Goal: Information Seeking & Learning: Check status

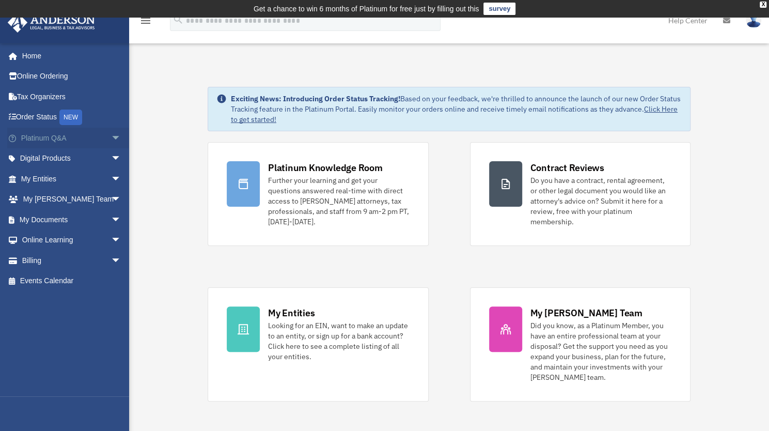
click at [111, 137] on span "arrow_drop_down" at bounding box center [121, 138] width 21 height 21
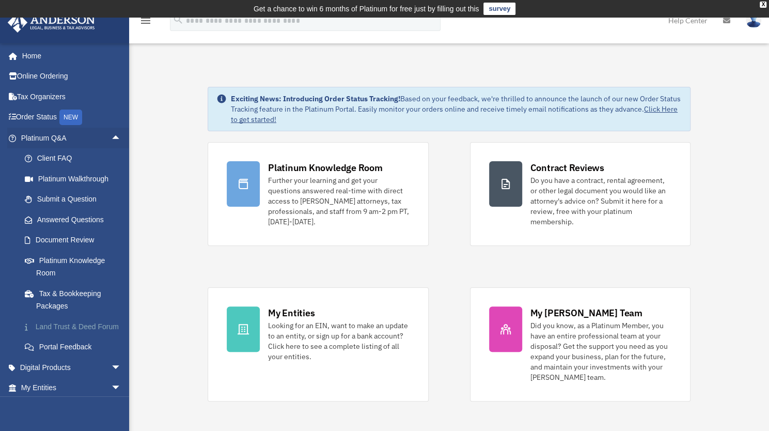
click at [53, 330] on link "Land Trust & Deed Forum" at bounding box center [75, 326] width 122 height 21
click at [57, 328] on link "Land Trust & Deed Forum" at bounding box center [75, 326] width 122 height 21
click at [65, 330] on link "Land Trust & Deed Forum" at bounding box center [75, 326] width 122 height 21
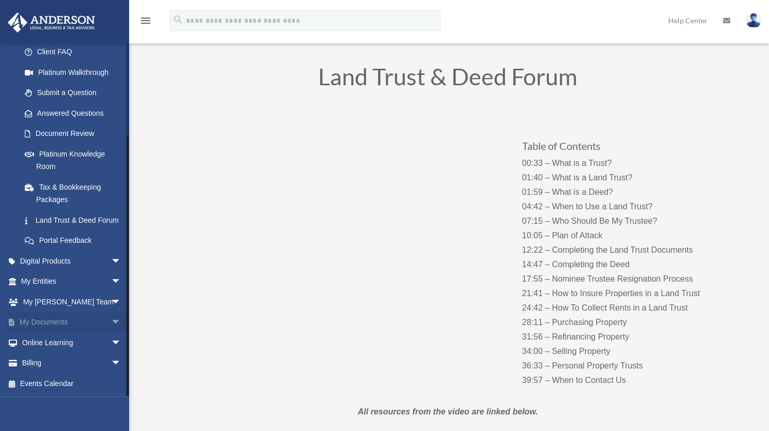
scroll to position [52, 0]
click at [111, 362] on span "arrow_drop_down" at bounding box center [121, 363] width 21 height 21
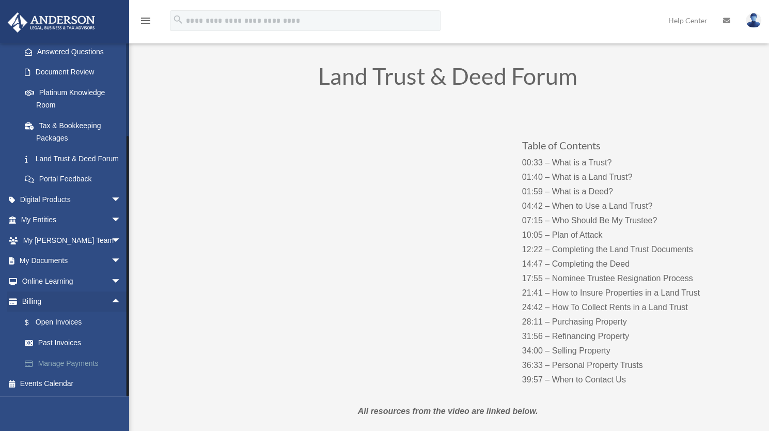
scroll to position [180, 0]
click at [65, 329] on link "$ Open Invoices" at bounding box center [75, 321] width 122 height 21
click at [64, 329] on link "$ Open Invoices" at bounding box center [75, 321] width 122 height 21
click at [62, 325] on link "$ Open Invoices" at bounding box center [75, 321] width 122 height 21
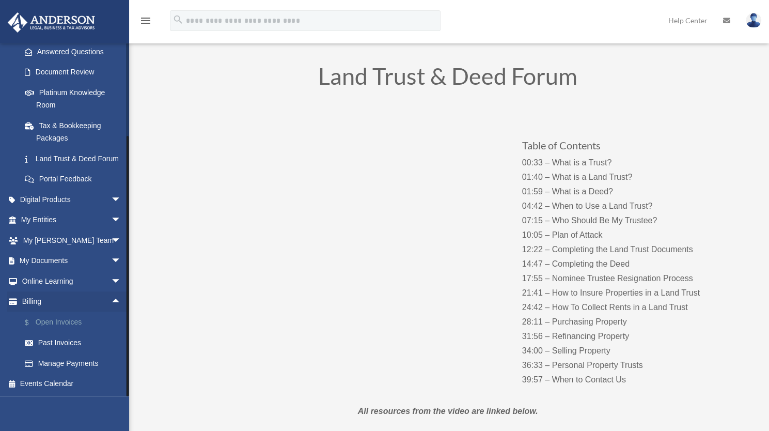
click at [62, 324] on link "$ Open Invoices" at bounding box center [75, 321] width 122 height 21
click at [56, 319] on link "$ Open Invoices" at bounding box center [75, 321] width 122 height 21
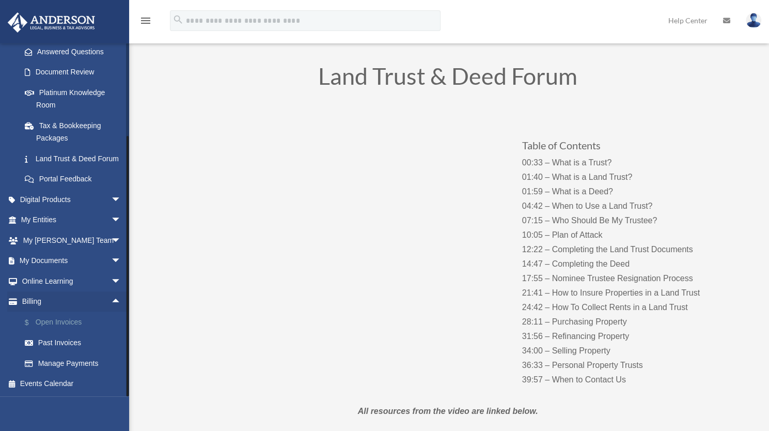
click at [55, 321] on link "$ Open Invoices" at bounding box center [75, 321] width 122 height 21
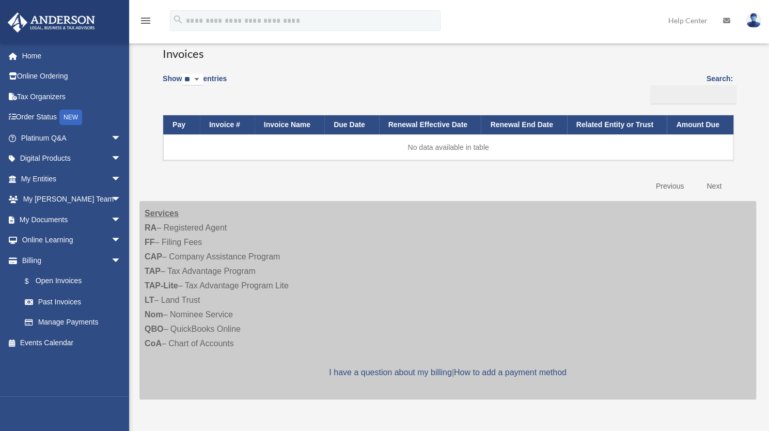
scroll to position [103, 0]
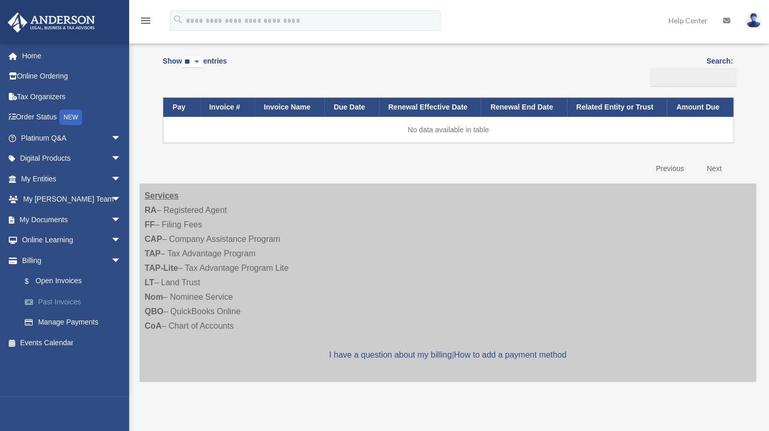
click at [64, 301] on link "Past Invoices" at bounding box center [75, 301] width 122 height 21
click at [63, 301] on link "Past Invoices" at bounding box center [75, 301] width 122 height 21
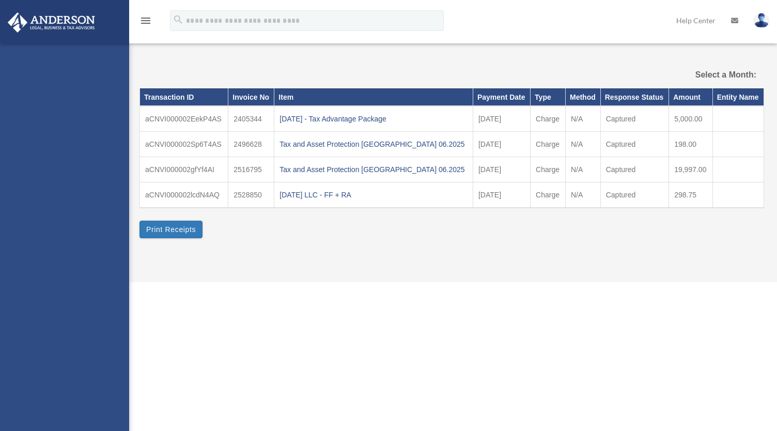
click at [60, 302] on div "[EMAIL_ADDRESS][DOMAIN_NAME] Sign Out [EMAIL_ADDRESS][DOMAIN_NAME] Home Online …" at bounding box center [64, 258] width 129 height 431
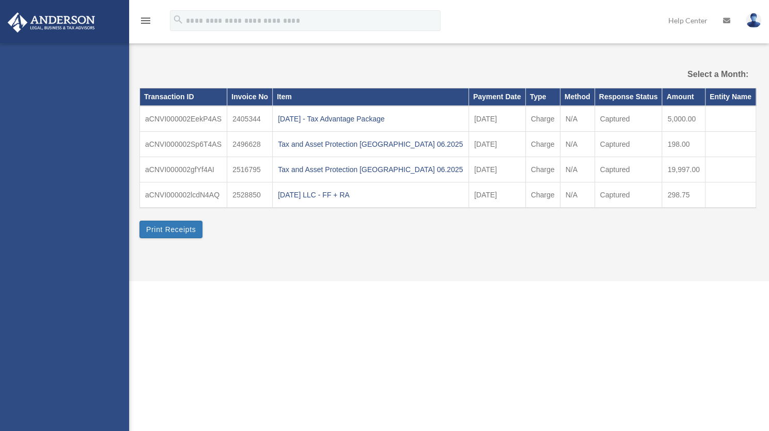
select select
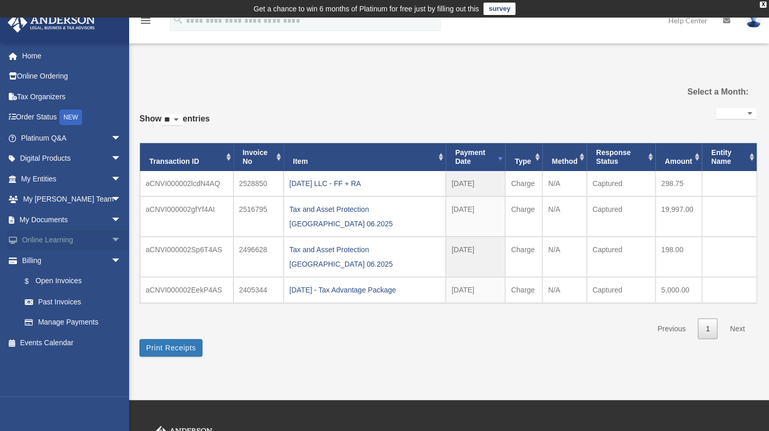
click at [111, 239] on span "arrow_drop_down" at bounding box center [121, 240] width 21 height 21
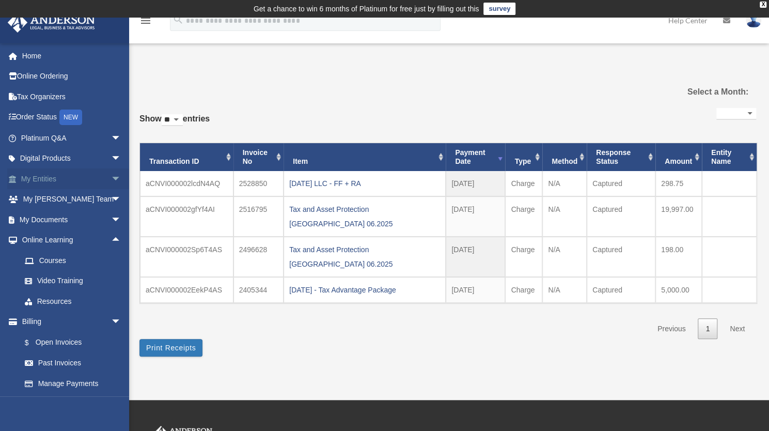
click at [111, 177] on span "arrow_drop_down" at bounding box center [121, 178] width 21 height 21
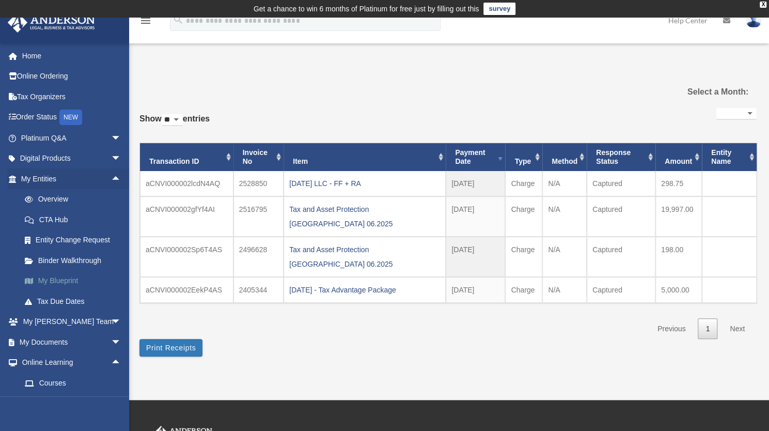
click at [65, 280] on link "My Blueprint" at bounding box center [75, 281] width 122 height 21
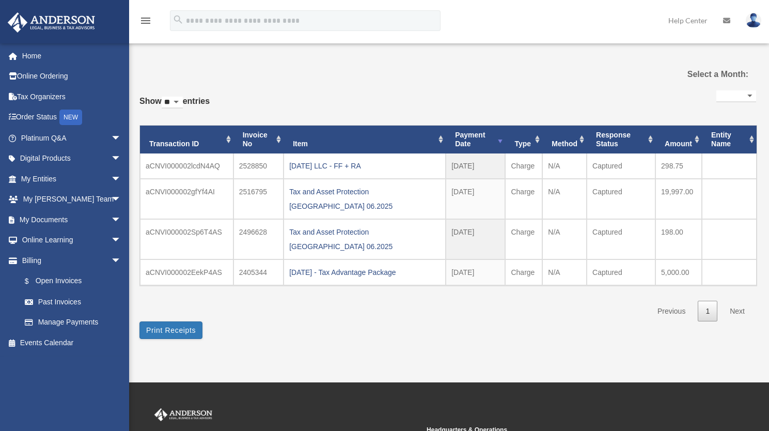
select select
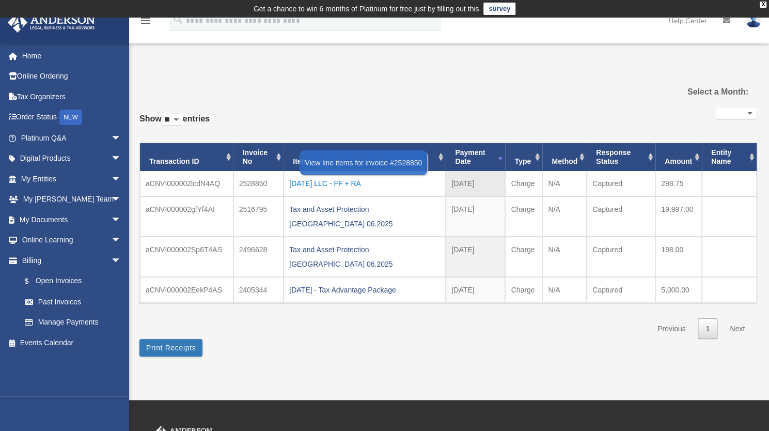
click at [332, 183] on div "[DATE] LLC - FF + RA" at bounding box center [364, 183] width 151 height 14
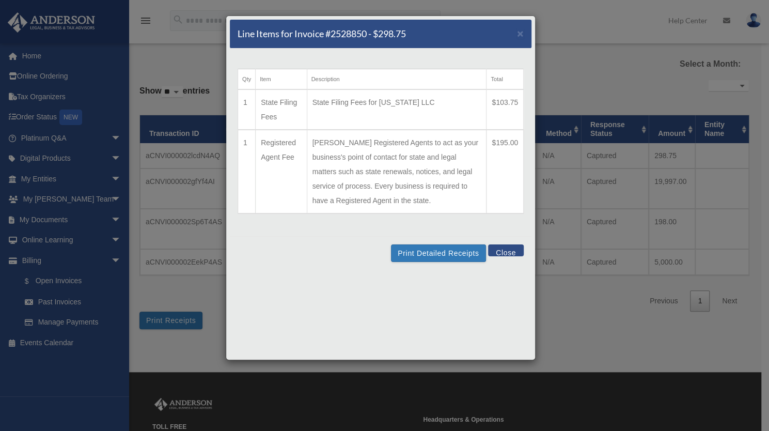
scroll to position [17, 0]
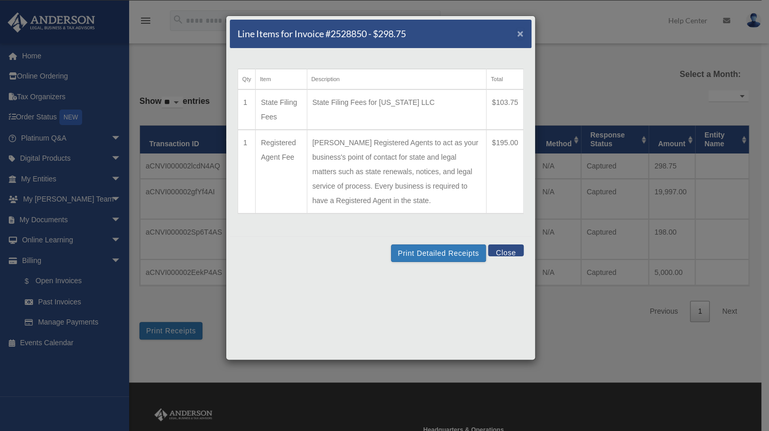
click at [518, 36] on span "×" at bounding box center [520, 33] width 7 height 12
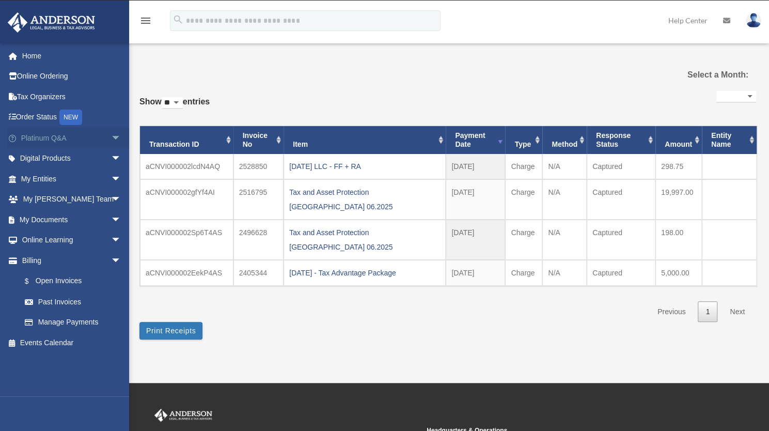
click at [64, 142] on link "Platinum Q&A arrow_drop_down" at bounding box center [72, 138] width 130 height 21
click at [67, 143] on link "Platinum Q&A arrow_drop_down" at bounding box center [72, 138] width 130 height 21
click at [111, 140] on span "arrow_drop_down" at bounding box center [121, 138] width 21 height 21
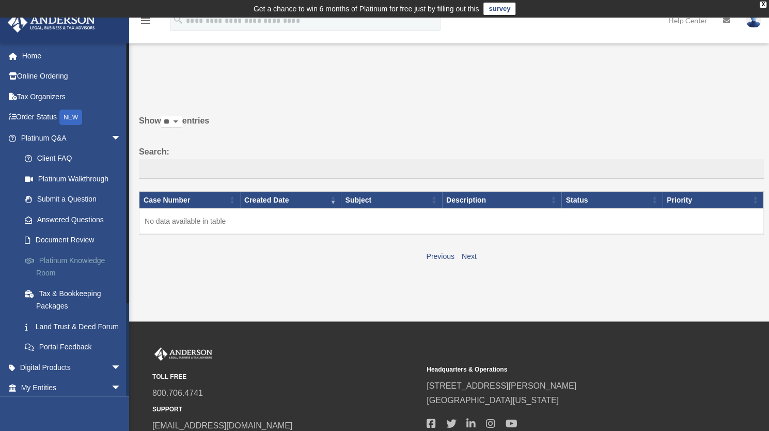
click at [56, 264] on link "Platinum Knowledge Room" at bounding box center [75, 266] width 122 height 33
click at [54, 261] on link "Platinum Knowledge Room" at bounding box center [75, 266] width 122 height 33
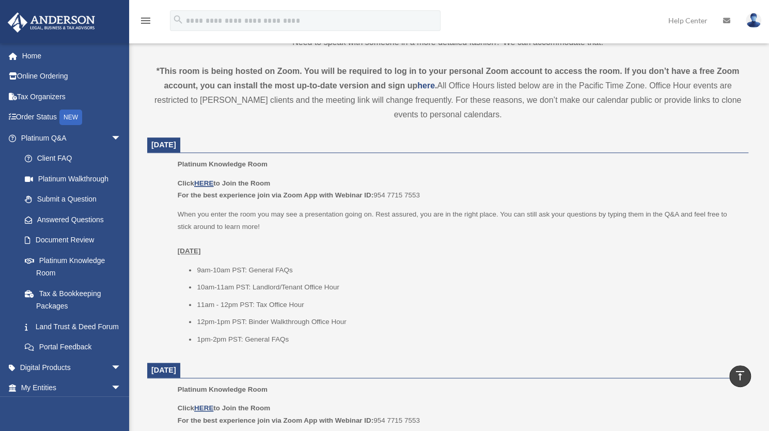
scroll to position [344, 0]
click at [207, 183] on u "HERE" at bounding box center [203, 184] width 19 height 8
